Goal: Task Accomplishment & Management: Understand process/instructions

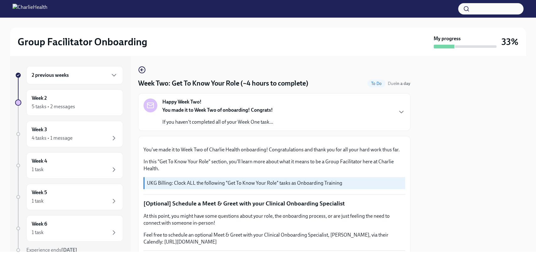
click at [388, 111] on div "Happy Week Two! You made it to Week Two of onboarding! Congrats! If you haven't…" at bounding box center [275, 111] width 262 height 27
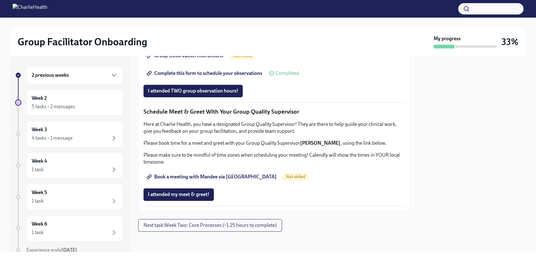
scroll to position [758, 0]
click at [236, 76] on span "Complete this form to schedule your observations" at bounding box center [205, 73] width 114 height 6
click at [210, 59] on span "Group Observation Instructions" at bounding box center [185, 55] width 75 height 6
click at [222, 175] on span "Book a meeting with Mandee via [GEOGRAPHIC_DATA]" at bounding box center [212, 176] width 129 height 6
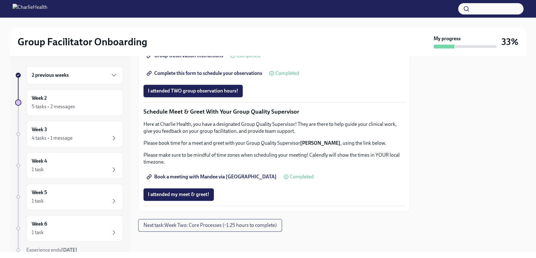
click at [224, 176] on span "Book a meeting with Mandee via [GEOGRAPHIC_DATA]" at bounding box center [212, 176] width 129 height 6
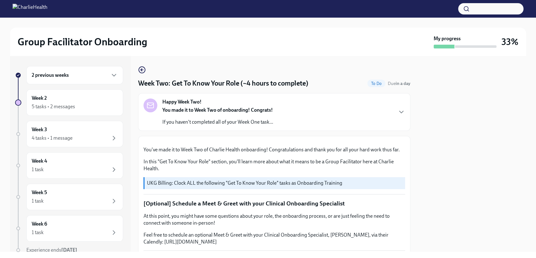
scroll to position [358, 0]
